Goal: Task Accomplishment & Management: Complete application form

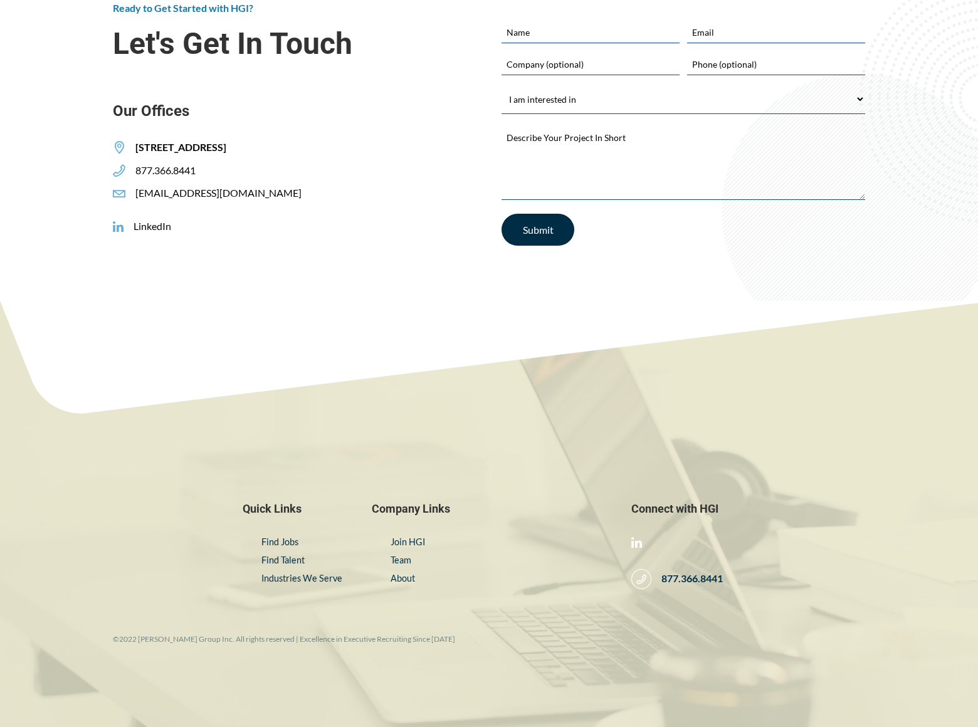
scroll to position [2076, 0]
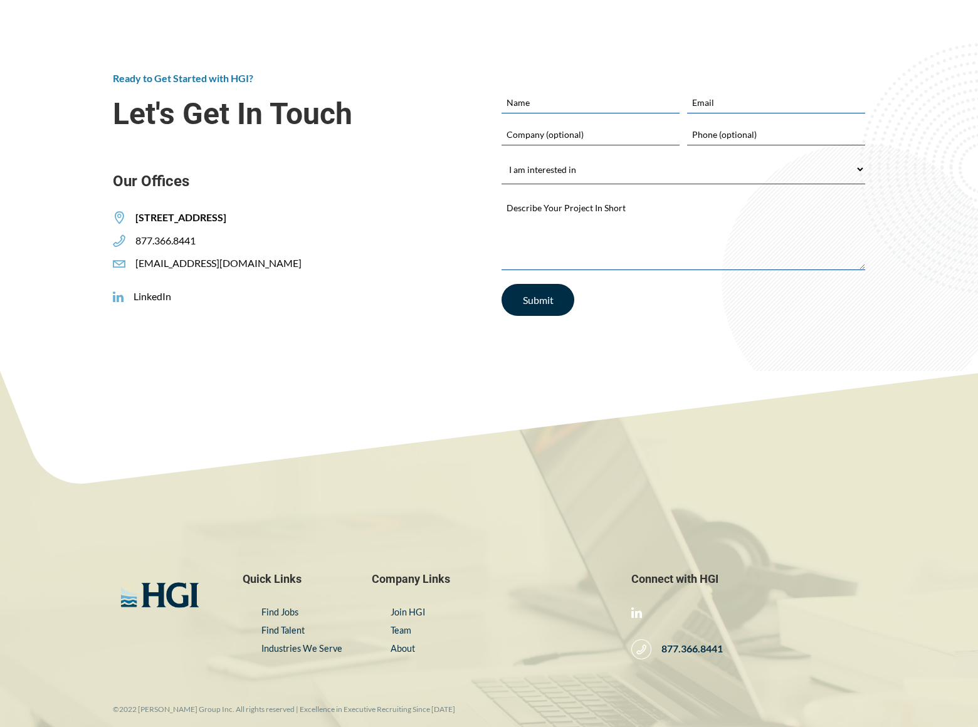
select select "Finding a Job"
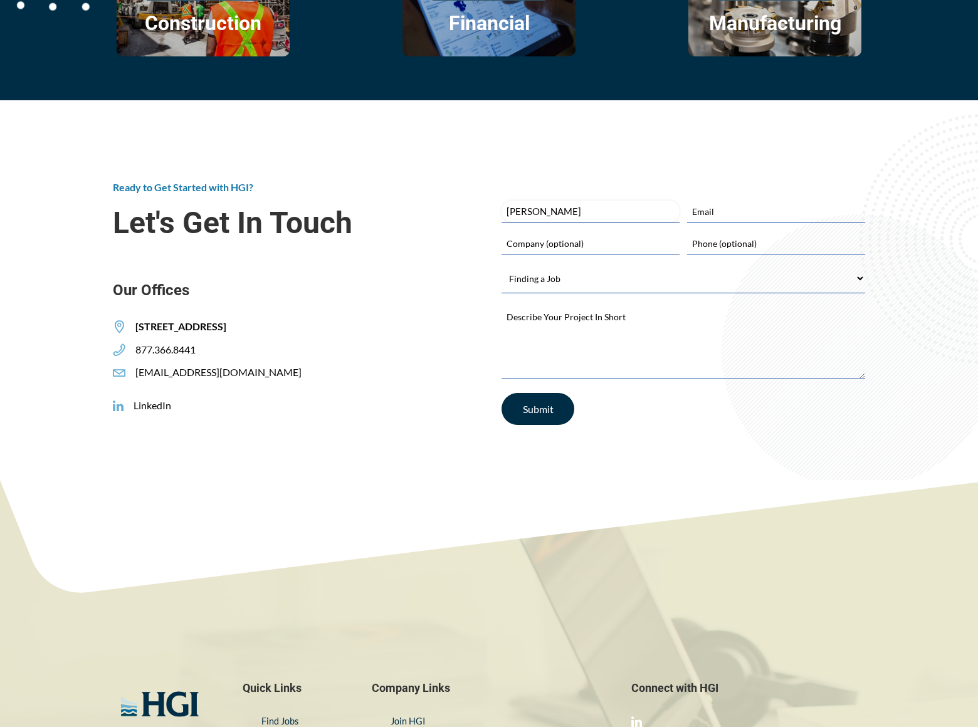
type input "[PERSON_NAME]"
type input "[EMAIL_ADDRESS][DOMAIN_NAME]"
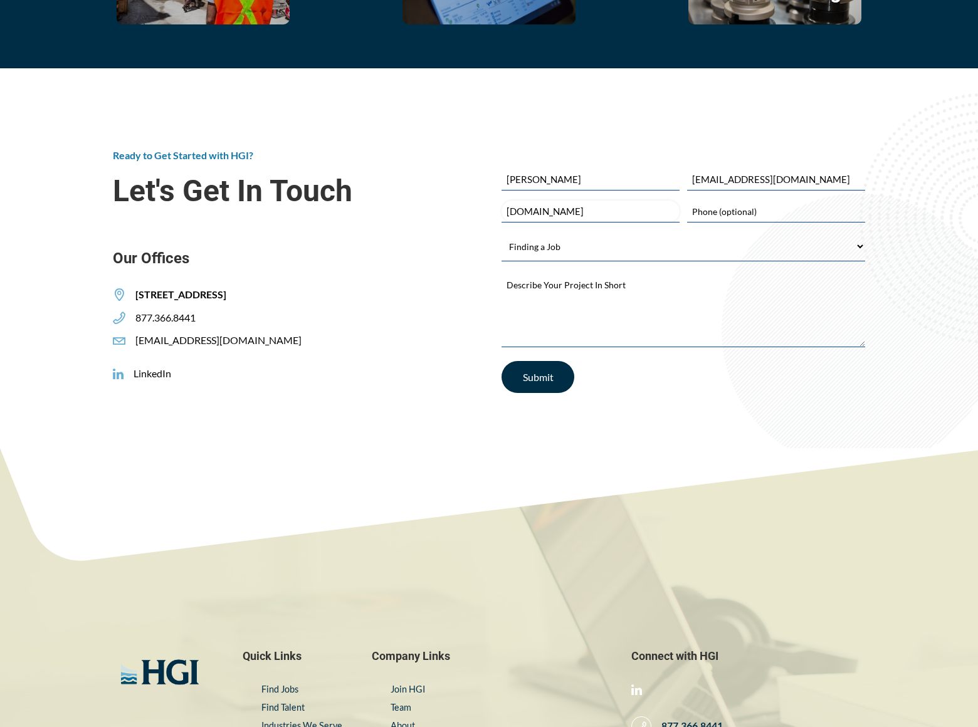
type input "[DOMAIN_NAME]"
type input "8054002077"
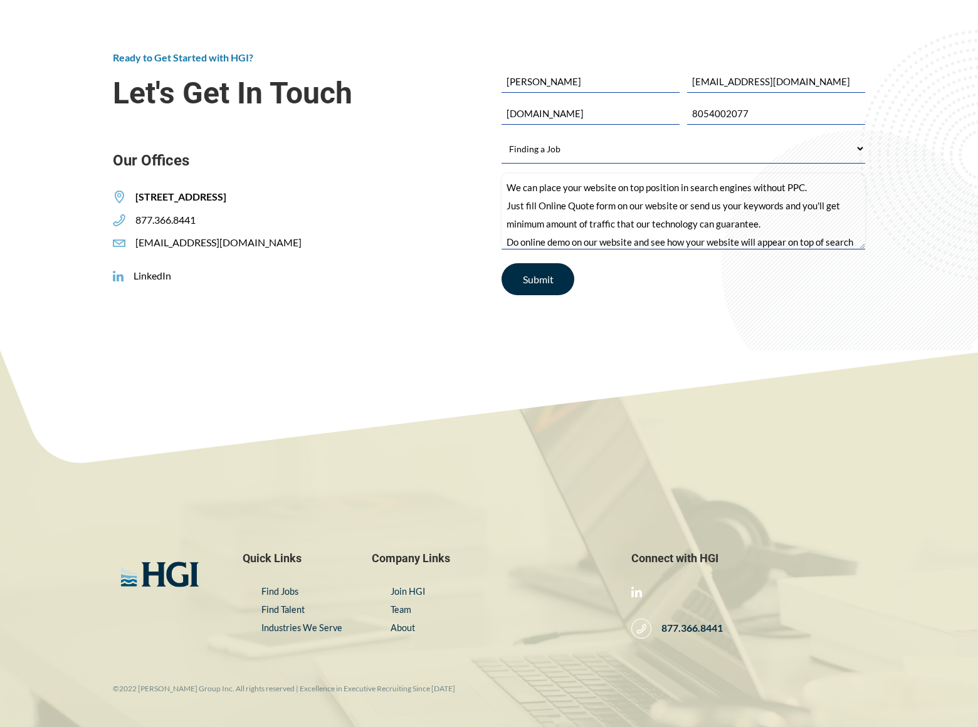
scroll to position [17, 0]
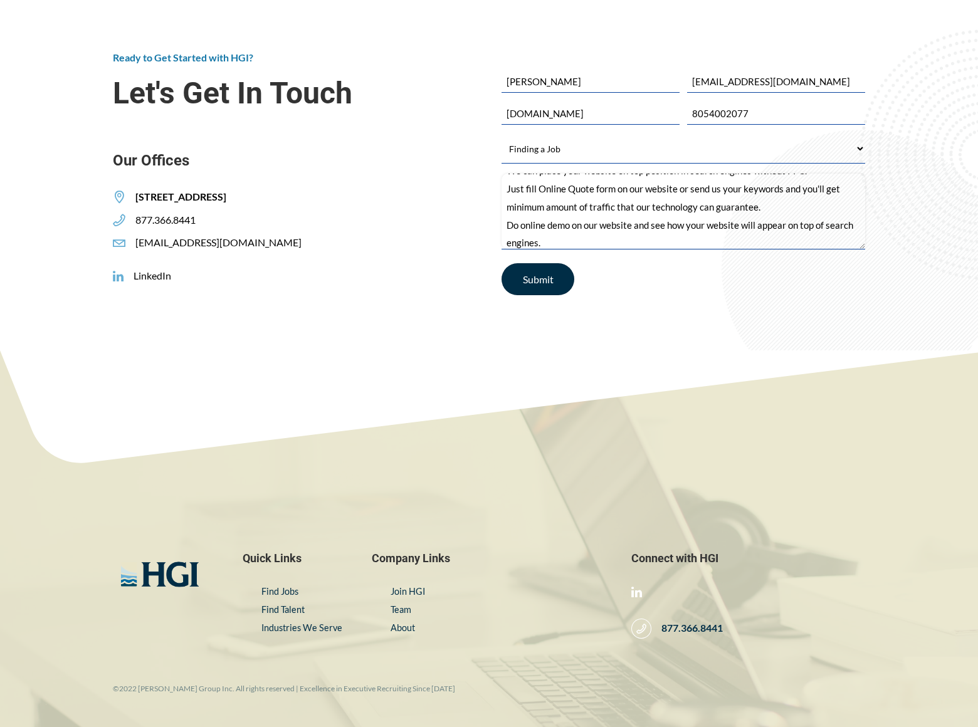
type textarea "We can place your website on top position in search engines without PPC. Just f…"
click at [538, 295] on input "Submit" at bounding box center [538, 279] width 73 height 32
